Goal: Transaction & Acquisition: Purchase product/service

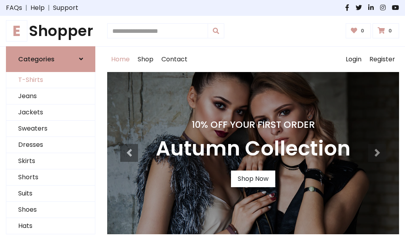
click at [51, 80] on link "T-Shirts" at bounding box center [50, 80] width 89 height 16
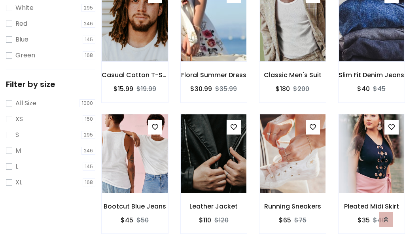
scroll to position [14, 0]
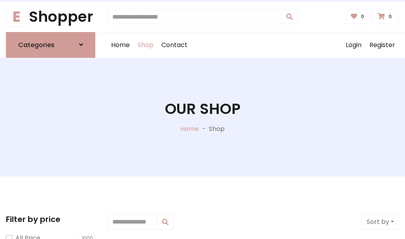
click at [202, 117] on h1 "Our Shop" at bounding box center [203, 109] width 76 height 18
click at [253, 45] on div "Home Shop Contact Log out Login Register" at bounding box center [253, 44] width 292 height 25
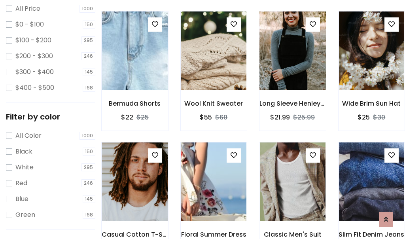
click at [292, 65] on img at bounding box center [292, 51] width 79 height 190
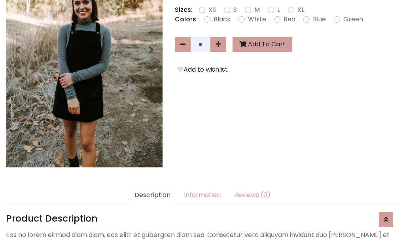
scroll to position [193, 0]
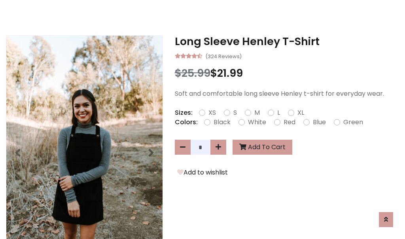
click at [287, 41] on h3 "Long Sleeve Henley T-Shirt" at bounding box center [287, 41] width 224 height 13
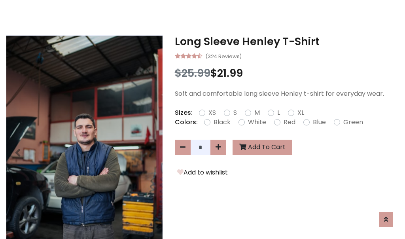
click at [287, 41] on h3 "Long Sleeve Henley T-Shirt" at bounding box center [287, 41] width 224 height 13
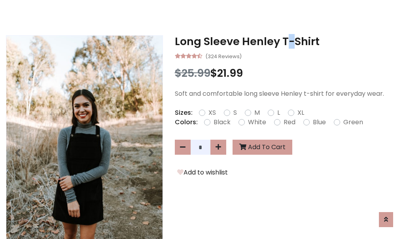
click at [287, 41] on h3 "Long Sleeve Henley T-Shirt" at bounding box center [287, 41] width 224 height 13
